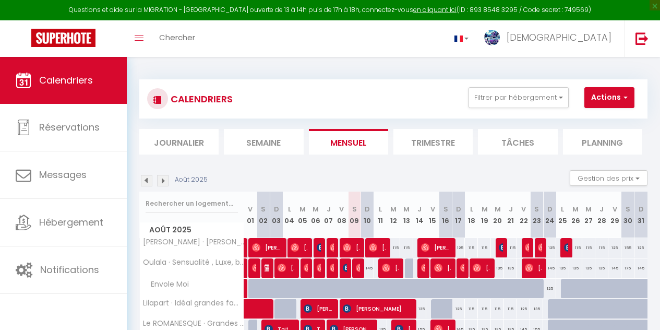
select select
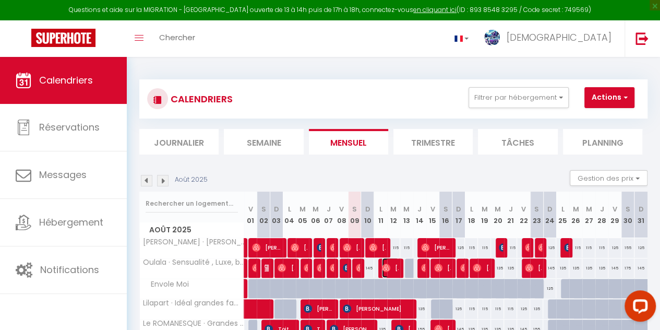
click at [387, 267] on img at bounding box center [386, 267] width 8 height 8
select select "OK"
select select "0"
select select "1"
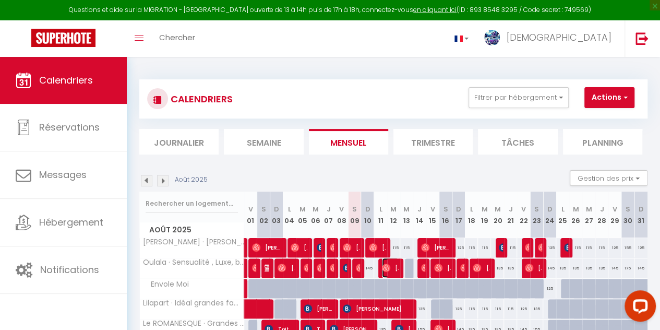
select select "1"
select select
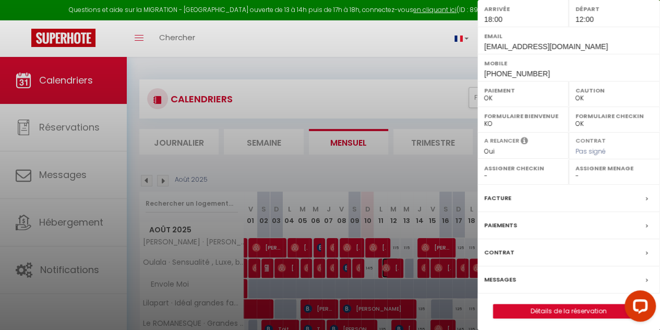
scroll to position [164, 0]
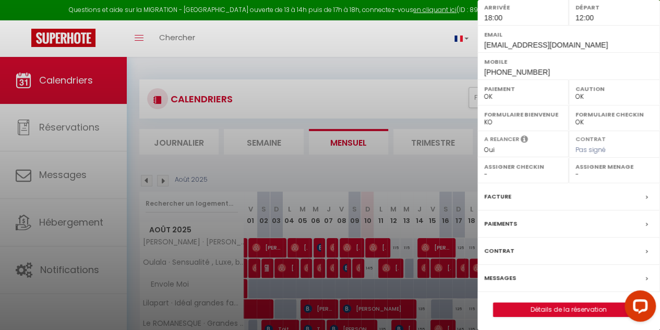
click at [499, 277] on label "Messages" at bounding box center [500, 277] width 32 height 11
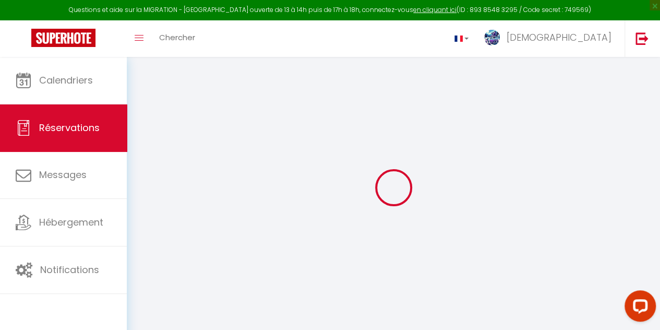
select select
checkbox input "false"
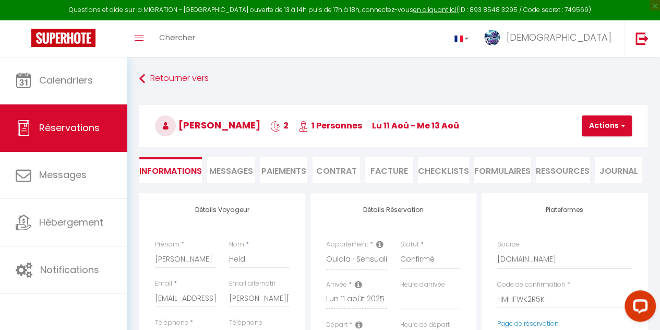
select select
checkbox input "false"
type textarea "Nothing to add"
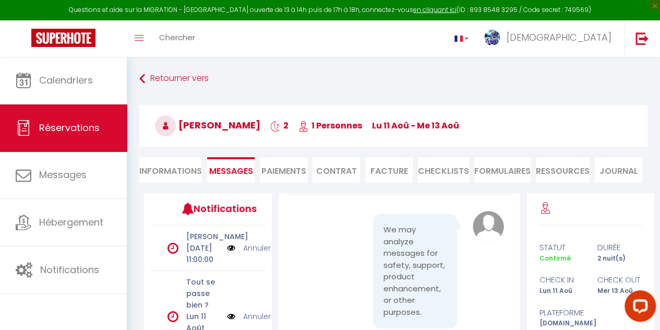
scroll to position [22, 0]
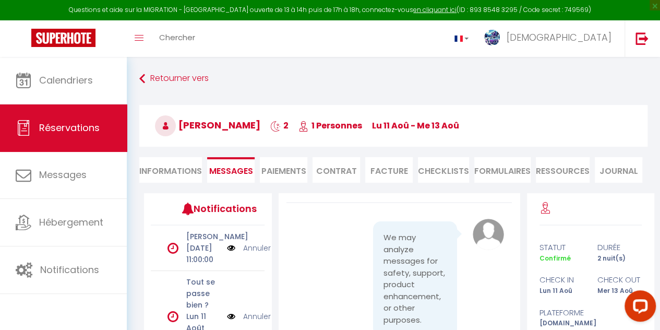
click at [521, 327] on div "We may analyze messages for safety, support, product enhancement, or other purp…" at bounding box center [399, 335] width 255 height 284
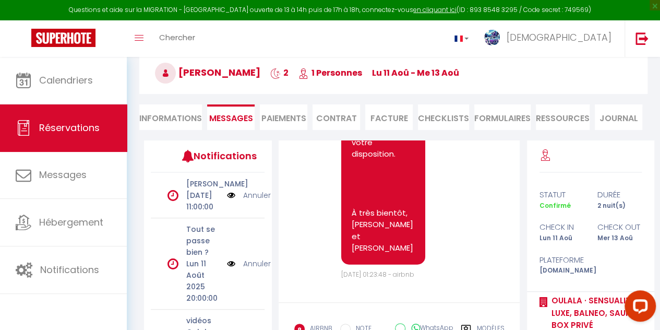
scroll to position [3407, 0]
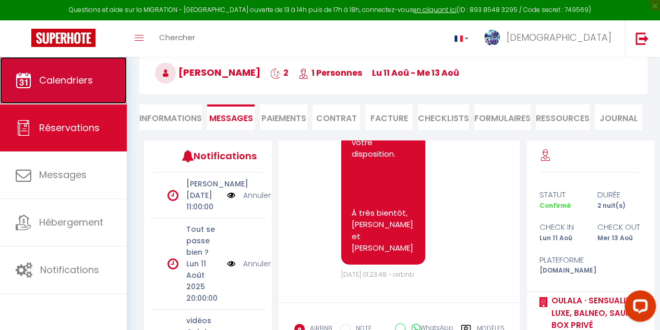
click at [74, 80] on span "Calendriers" at bounding box center [66, 80] width 54 height 13
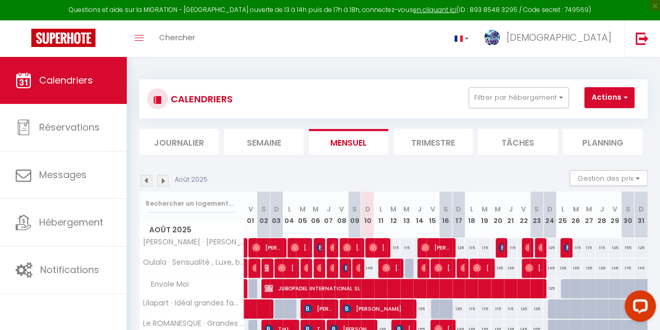
click at [323, 31] on div "Toggle menubar Chercher BUTTON [PERSON_NAME] Paramètres" at bounding box center [364, 38] width 576 height 37
